Goal: Find specific page/section

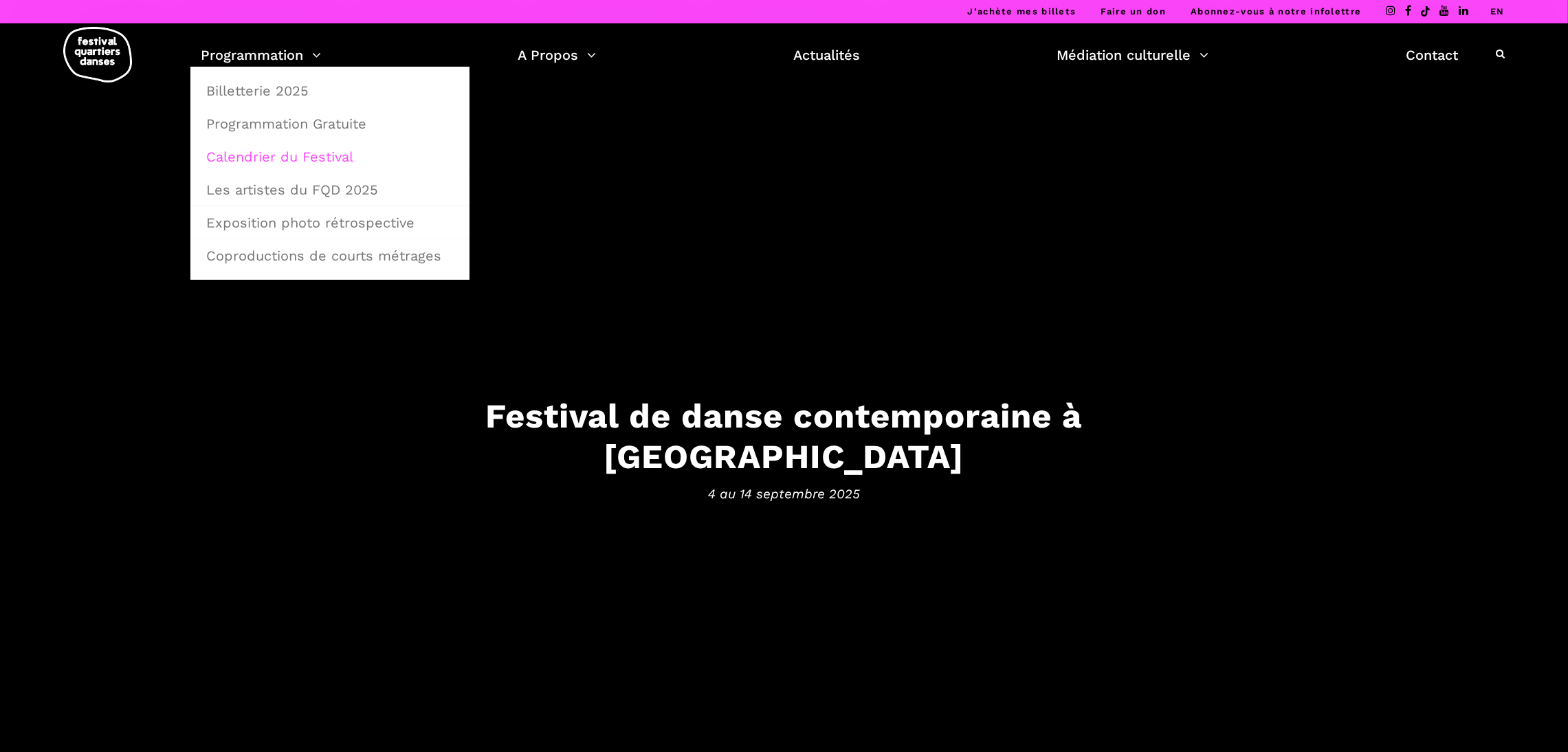
click at [295, 153] on link "Calendrier du Festival" at bounding box center [330, 157] width 264 height 32
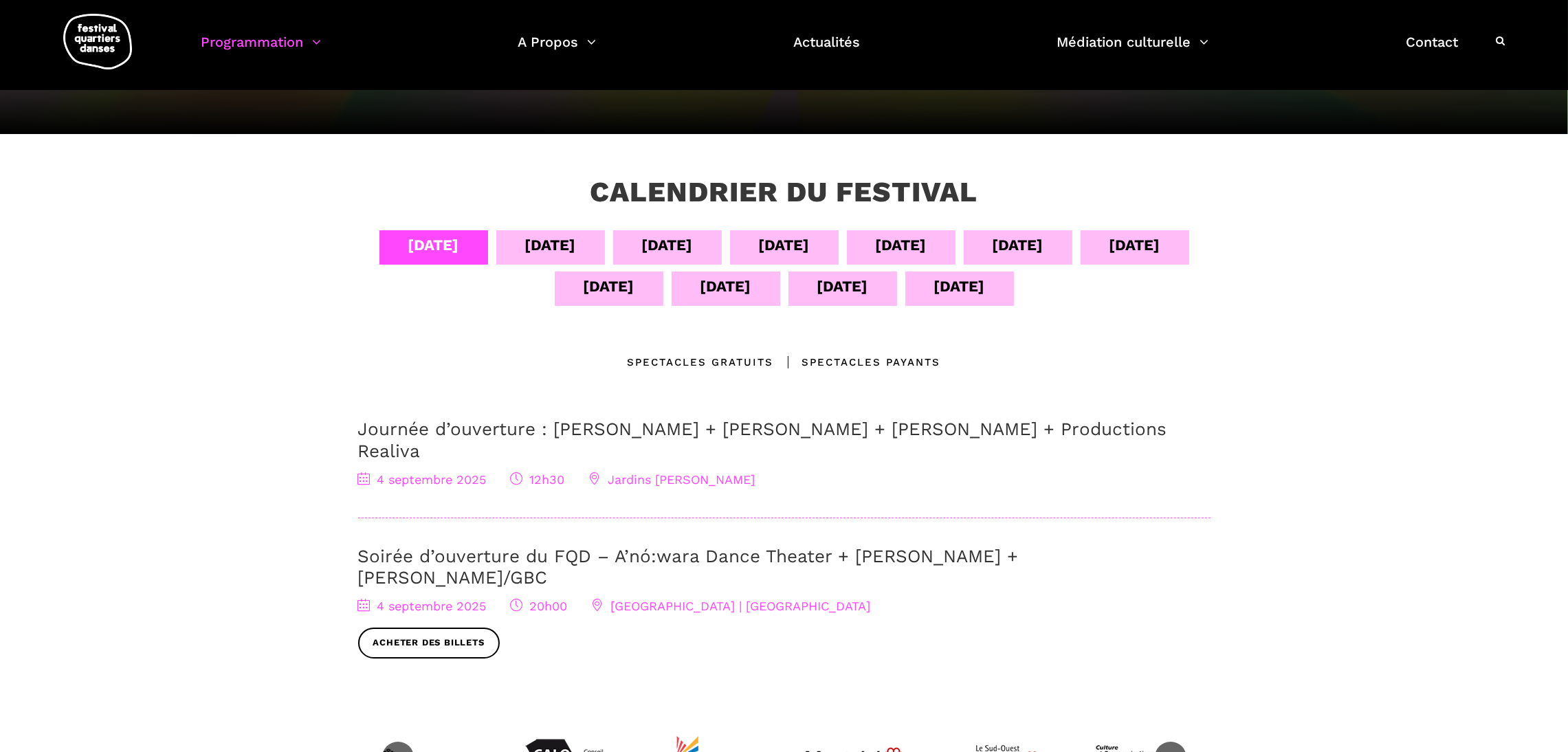
scroll to position [155, 0]
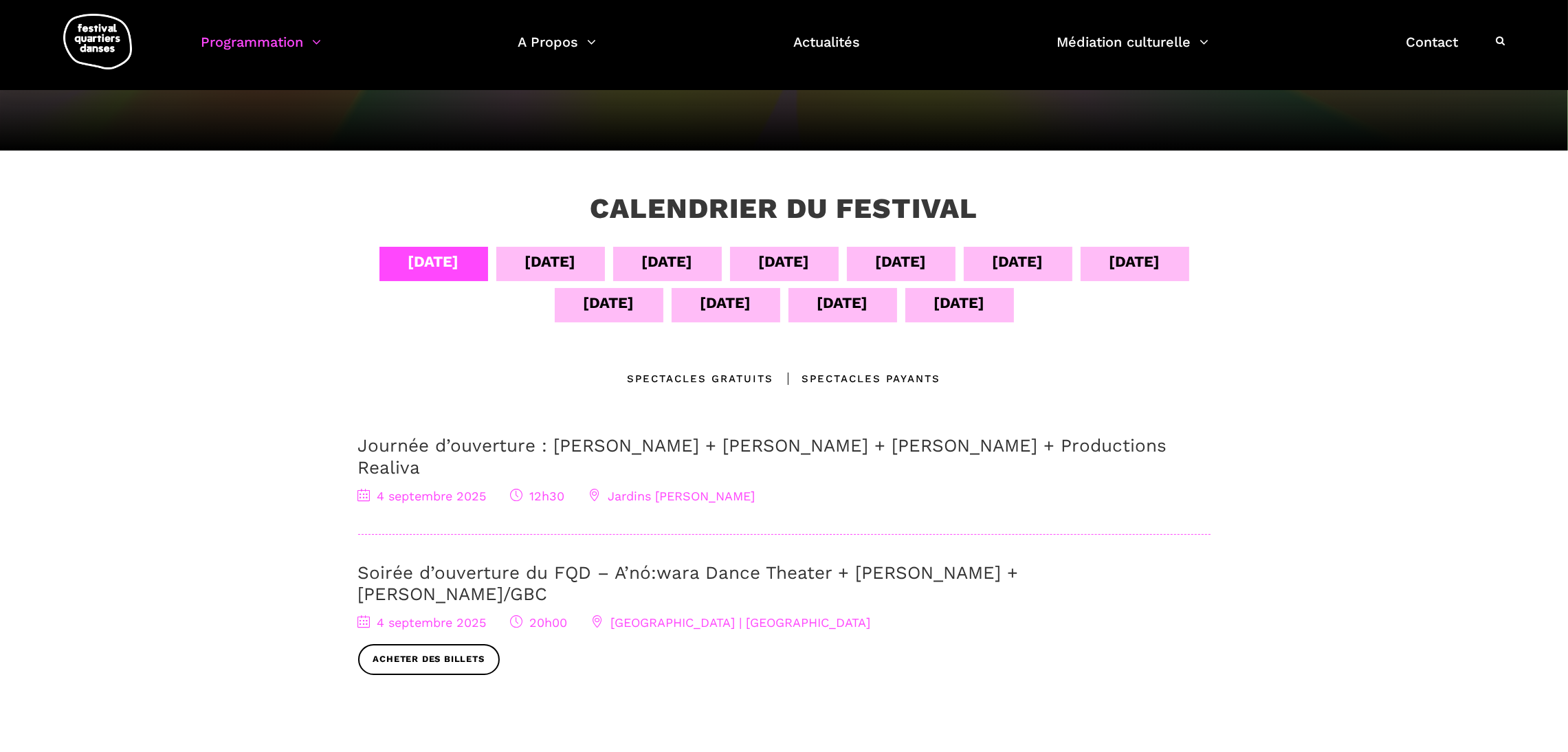
click at [525, 262] on div "[DATE]" at bounding box center [550, 261] width 51 height 24
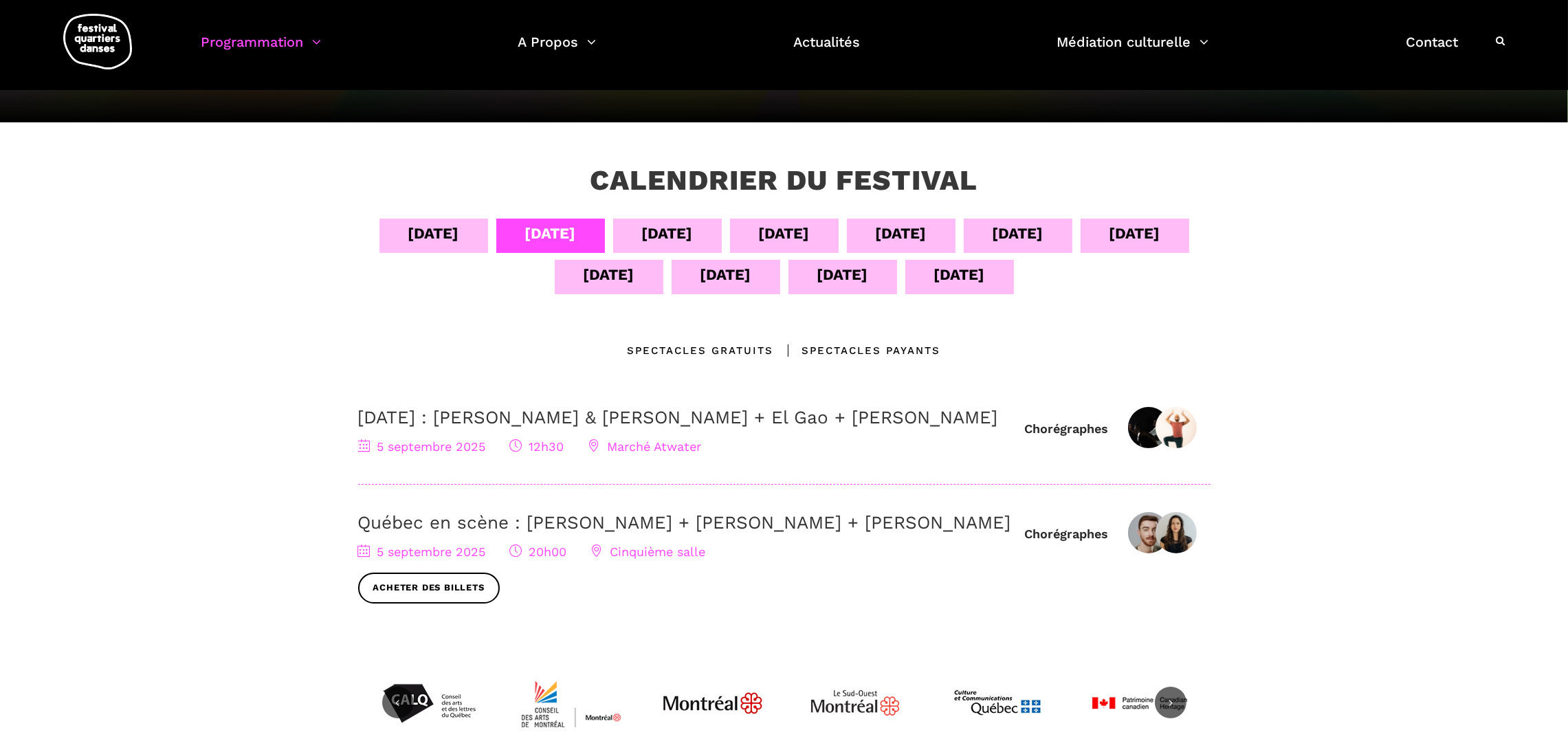
scroll to position [181, 0]
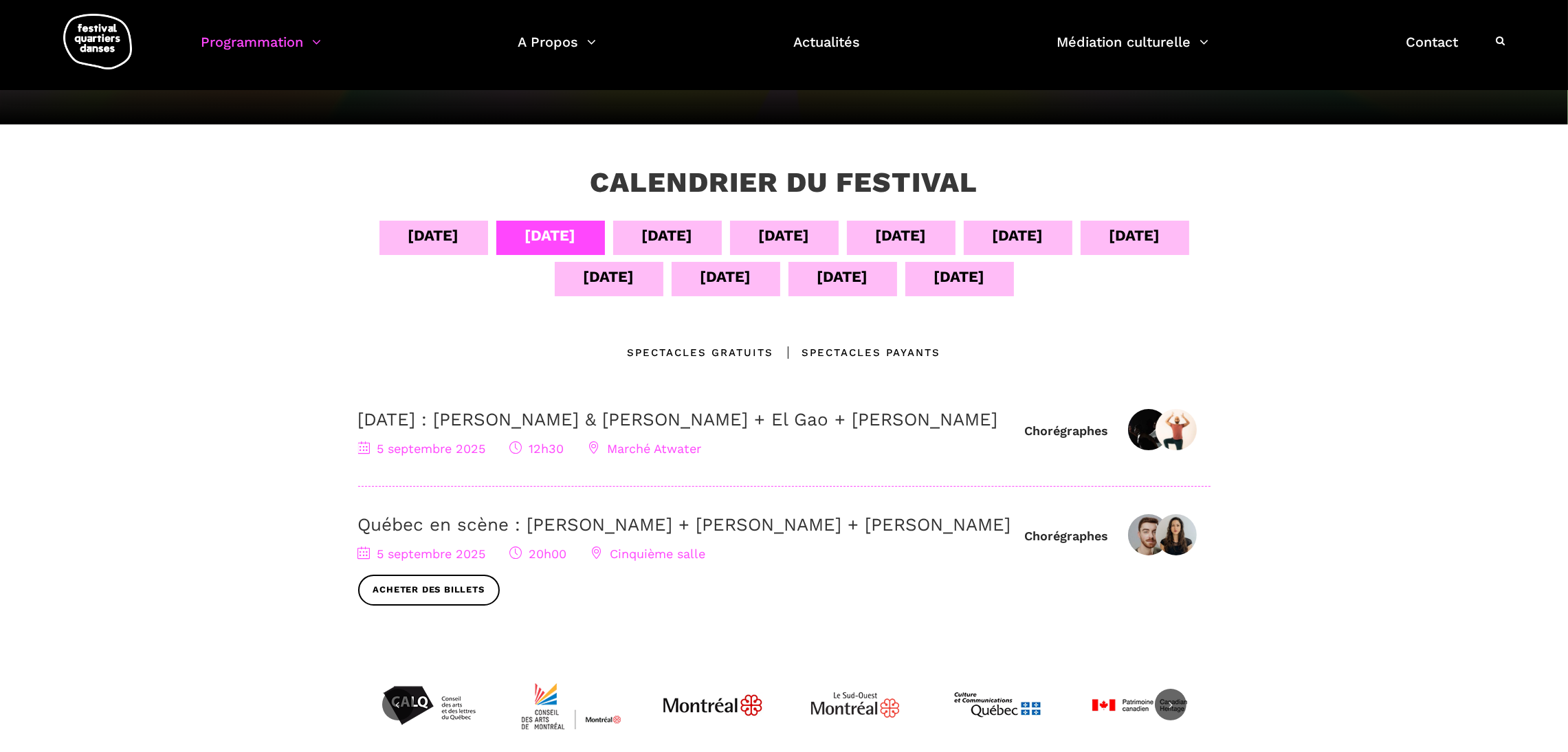
click at [416, 251] on div "[DATE]" at bounding box center [434, 237] width 108 height 34
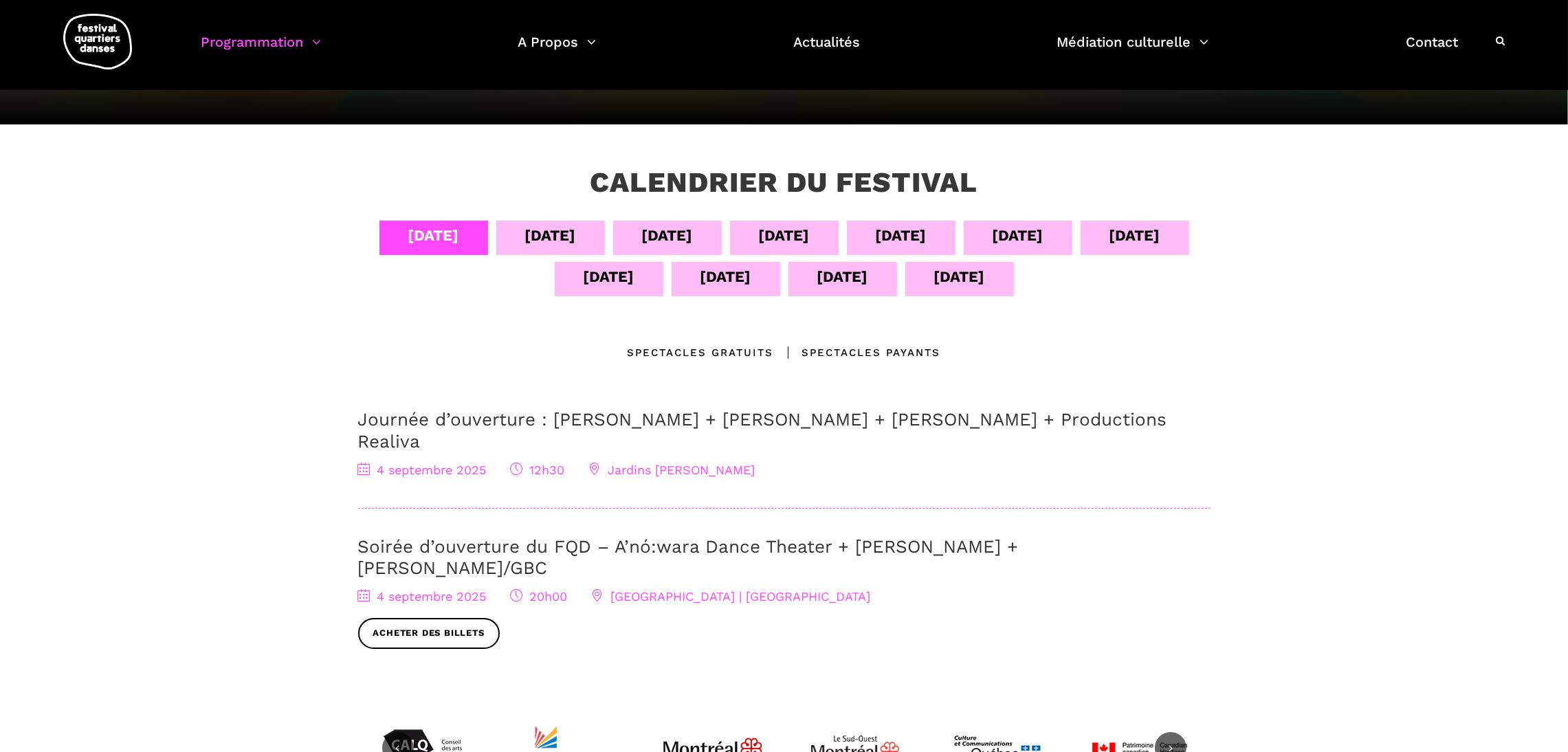
scroll to position [0, 0]
